Goal: Contribute content

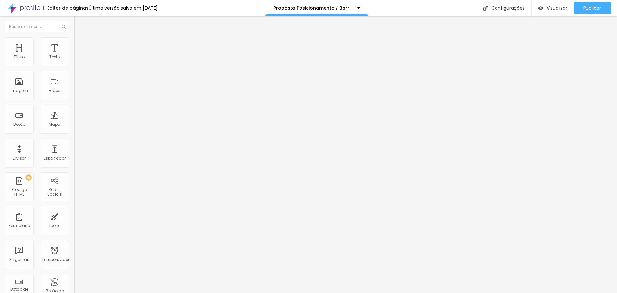
type input "21"
type input "22"
type input "23"
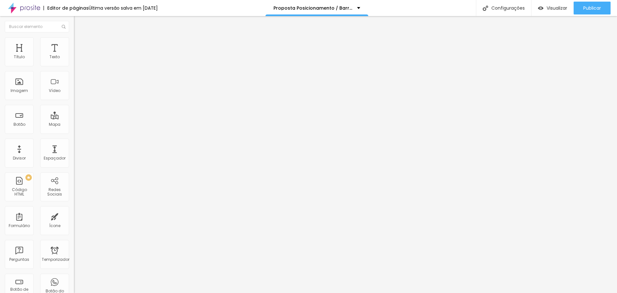
type input "23"
type input "24"
type input "25"
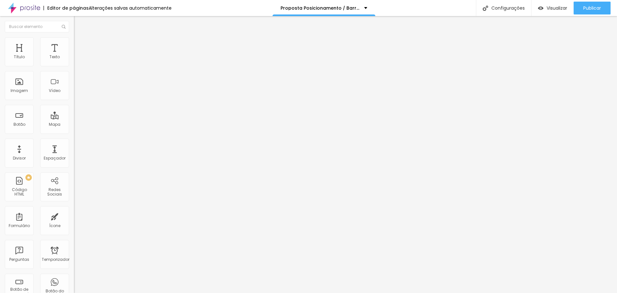
type input "25"
click at [74, 152] on input "range" at bounding box center [94, 154] width 41 height 5
type input "24"
type input "25"
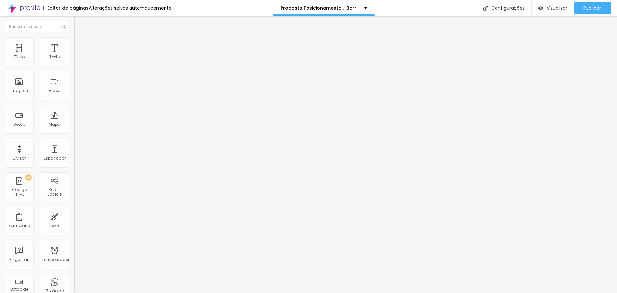
type input "25"
click at [74, 152] on input "range" at bounding box center [94, 154] width 41 height 5
type input "22"
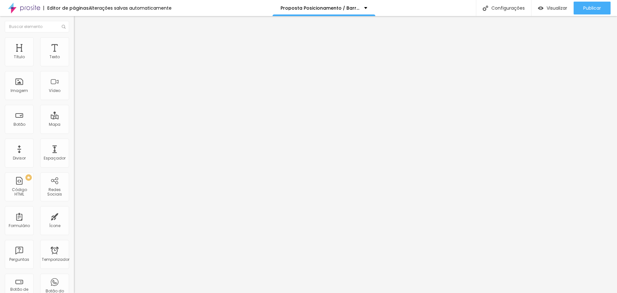
type input "23"
type input "25"
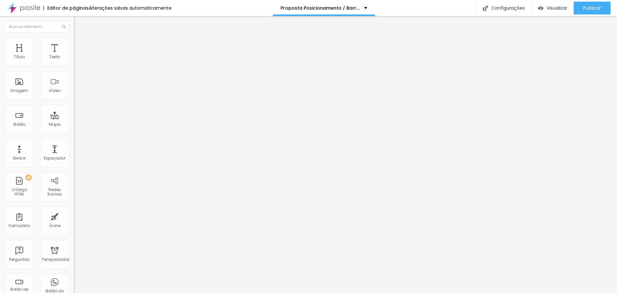
click at [74, 152] on input "range" at bounding box center [94, 154] width 41 height 5
click at [592, 13] on div "Publicar" at bounding box center [592, 8] width 18 height 13
click at [556, 6] on font "Visualizar" at bounding box center [551, 8] width 21 height 6
